Goal: Check status: Check status

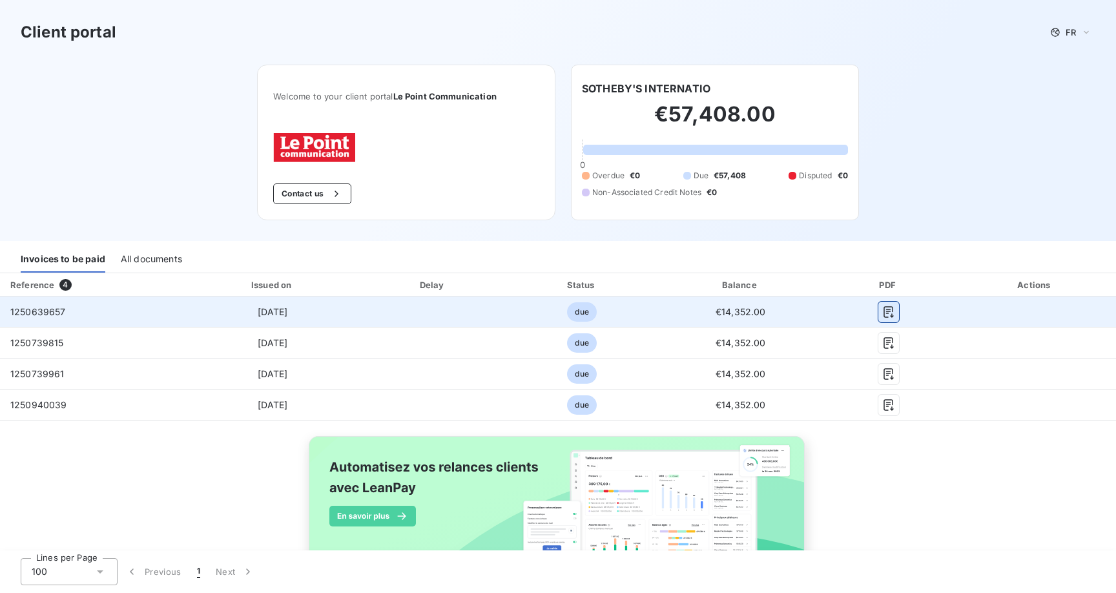
click at [893, 307] on icon "button" at bounding box center [888, 312] width 13 height 13
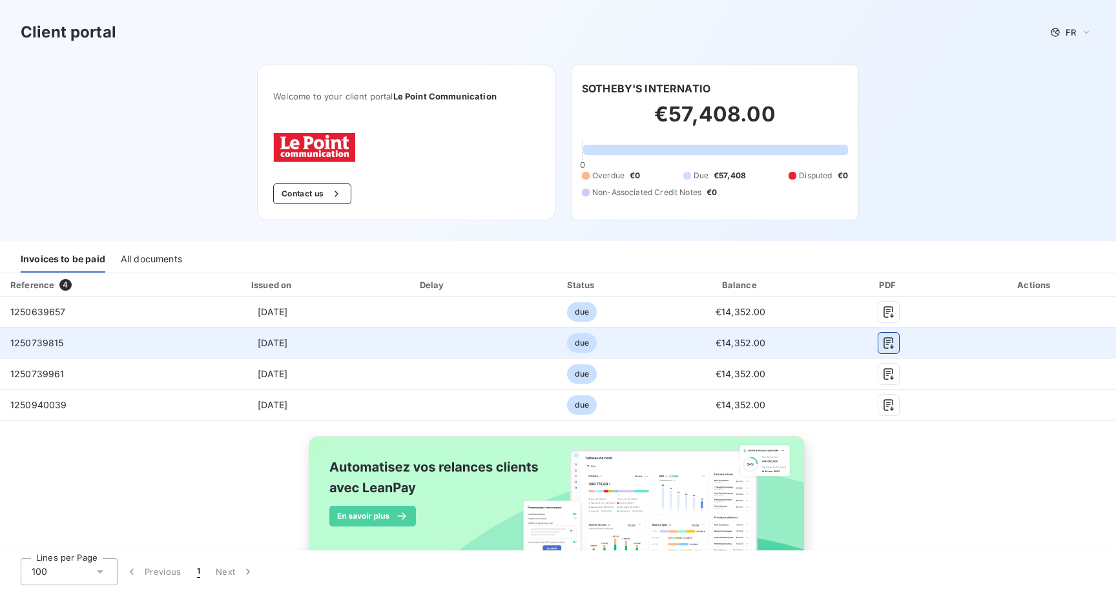
click at [893, 342] on icon "button" at bounding box center [888, 343] width 13 height 13
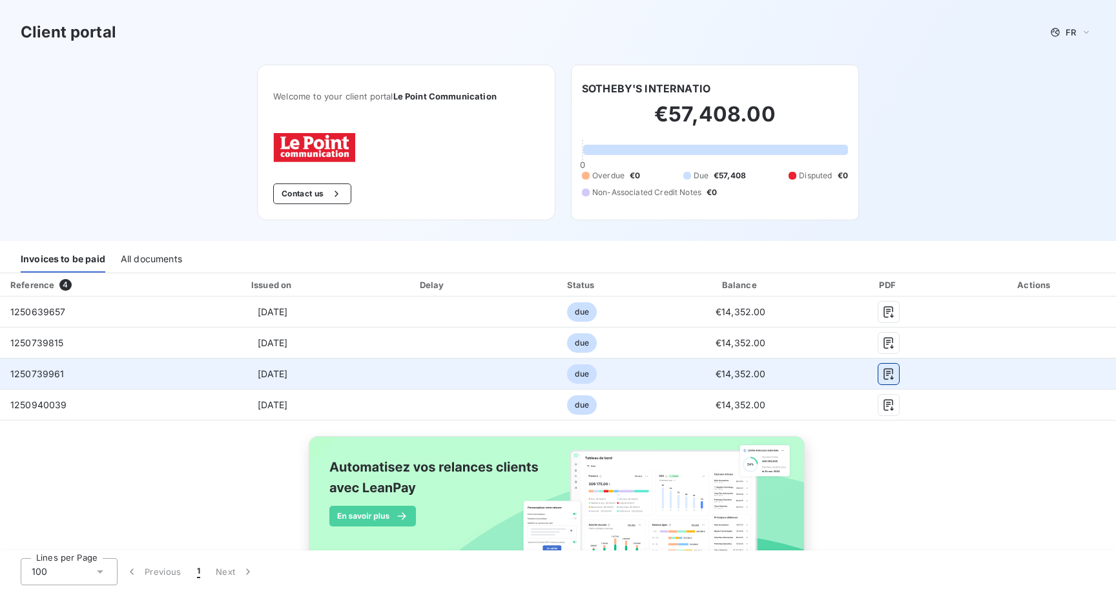
click at [892, 376] on icon "button" at bounding box center [888, 374] width 13 height 13
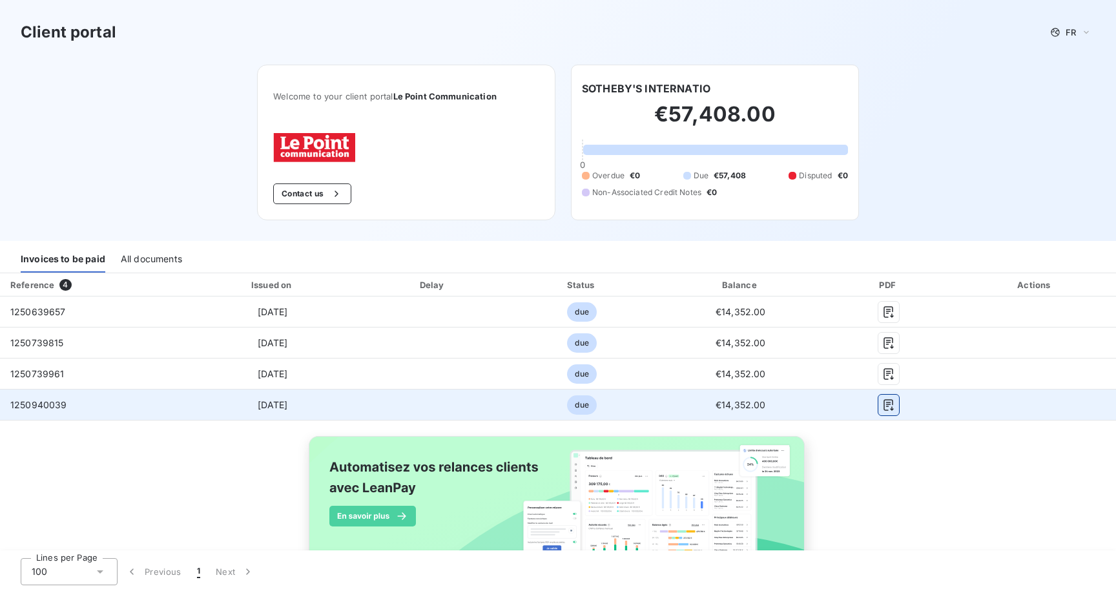
click at [892, 408] on icon "button" at bounding box center [888, 405] width 13 height 13
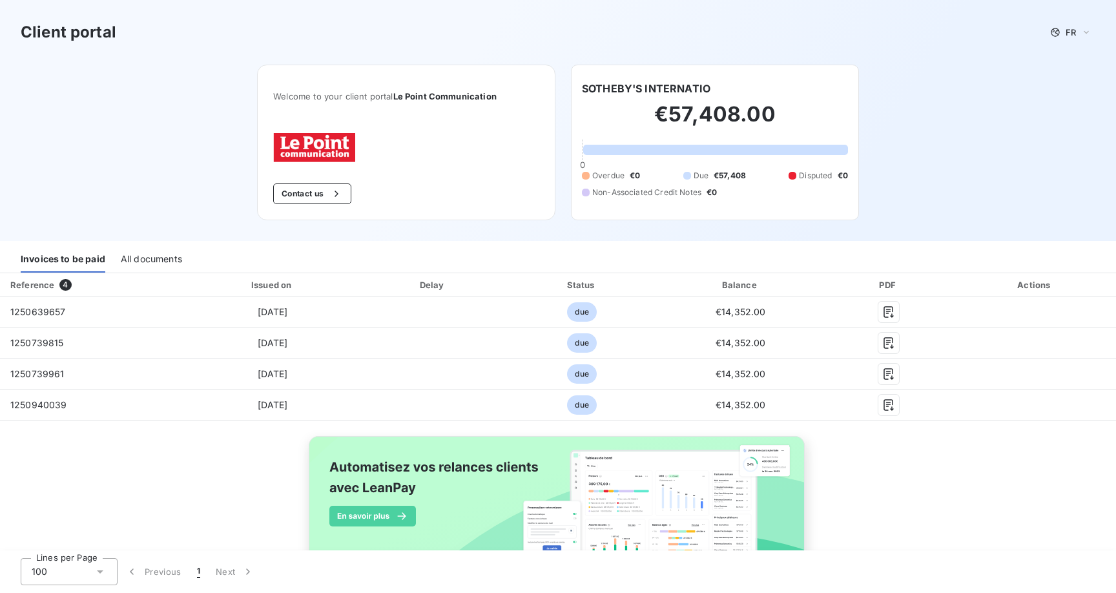
click at [957, 225] on div "Client portal FR Welcome to your client portal Le Point Communication Contact u…" at bounding box center [558, 120] width 1116 height 241
click at [946, 214] on div "Client portal FR Welcome to your client portal Le Point Communication Contact u…" at bounding box center [558, 120] width 1116 height 241
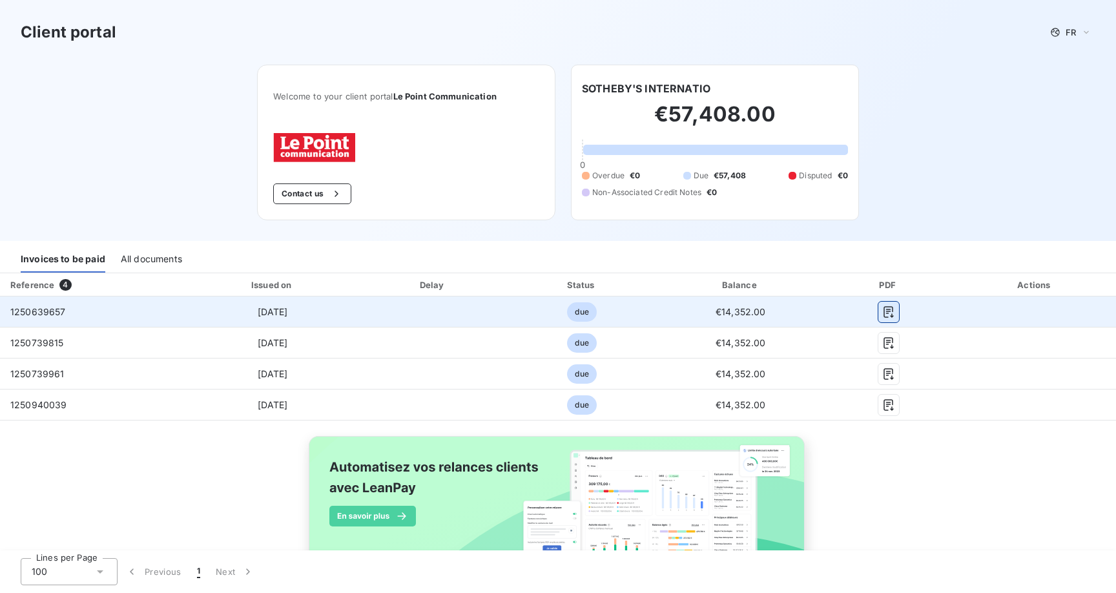
click at [892, 313] on icon "button" at bounding box center [888, 312] width 13 height 13
click at [888, 307] on icon "button" at bounding box center [888, 312] width 13 height 13
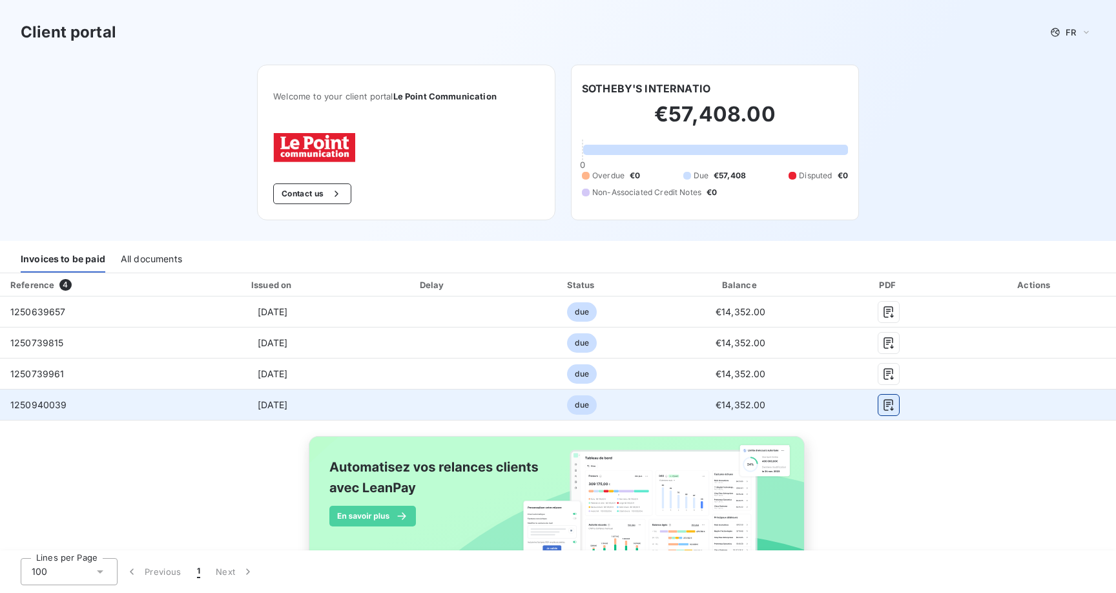
click at [890, 409] on icon "button" at bounding box center [889, 405] width 10 height 12
